Goal: Transaction & Acquisition: Purchase product/service

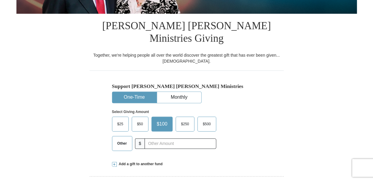
scroll to position [149, 0]
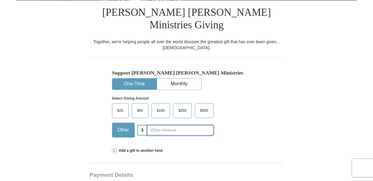
click at [154, 125] on input "text" at bounding box center [180, 130] width 66 height 10
type input "130.00"
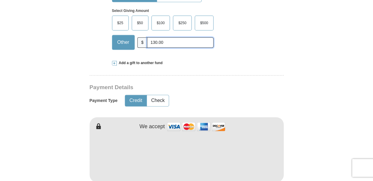
scroll to position [239, 0]
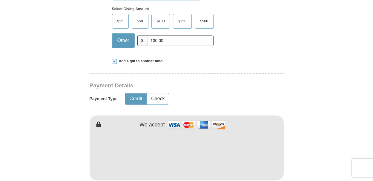
click at [287, 133] on form "Already have an account? Sign in for faster giving. Don't have an account? Crea…" at bounding box center [186, 159] width 340 height 748
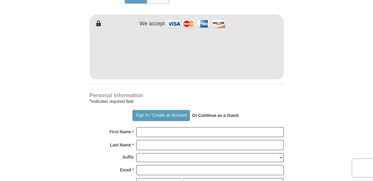
scroll to position [358, 0]
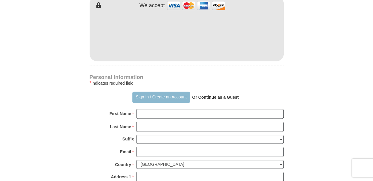
click at [141, 92] on button "Sign In / Create an Account" at bounding box center [161, 97] width 58 height 11
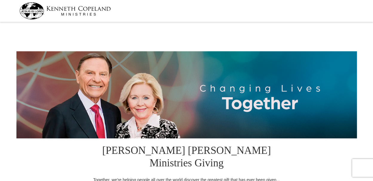
select select "GA"
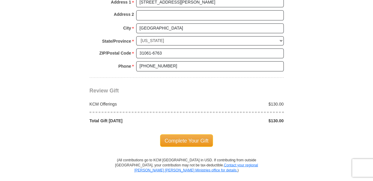
scroll to position [507, 0]
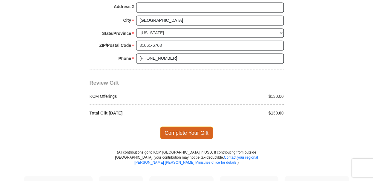
click at [182, 127] on span "Complete Your Gift" at bounding box center [186, 133] width 53 height 13
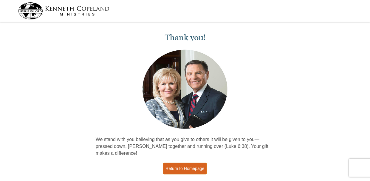
click at [184, 165] on link "Return to Homepage" at bounding box center [185, 169] width 44 height 12
